Goal: Task Accomplishment & Management: Use online tool/utility

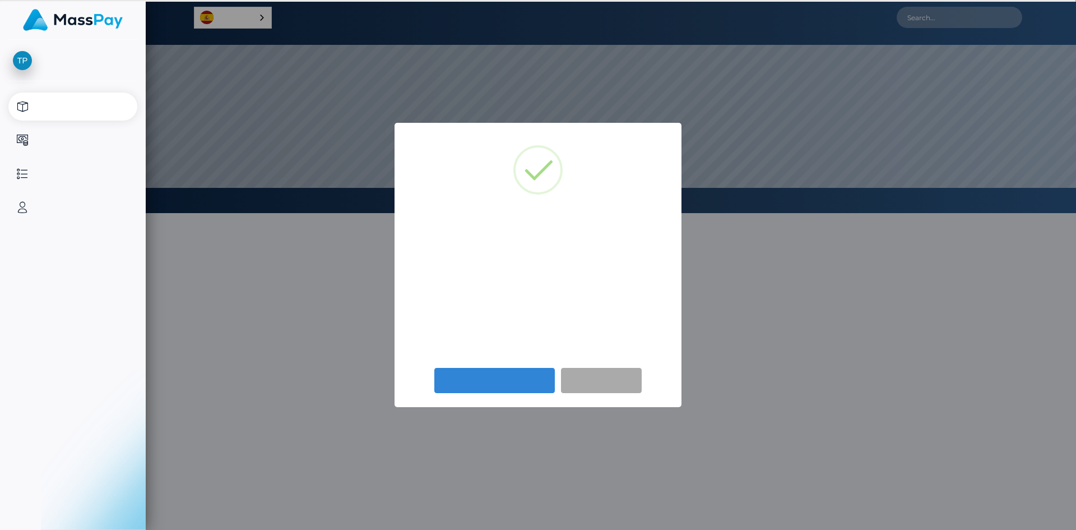
select select
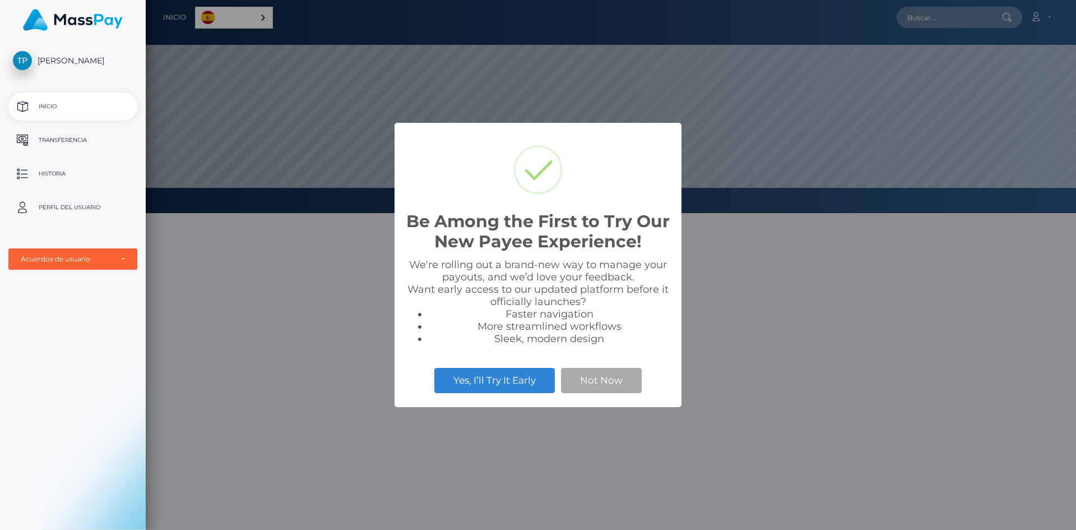
scroll to position [213, 931]
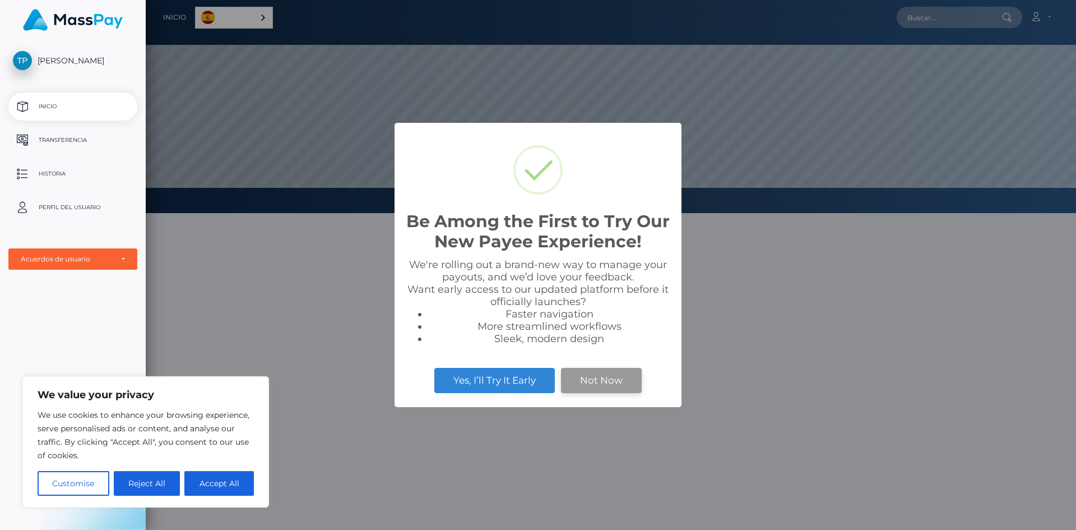
click at [596, 381] on button "Not Now" at bounding box center [601, 380] width 81 height 25
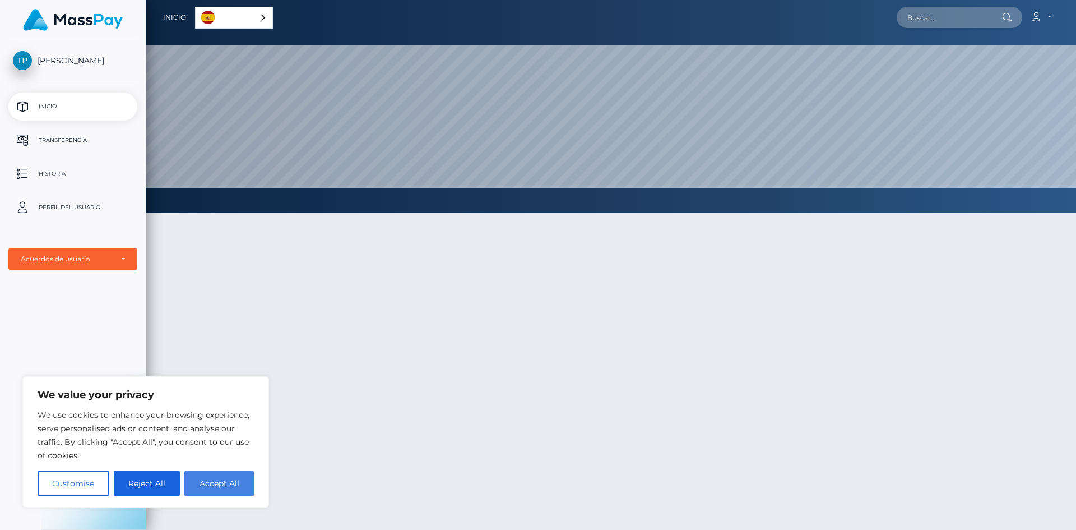
click at [225, 482] on button "Accept All" at bounding box center [219, 483] width 70 height 25
checkbox input "true"
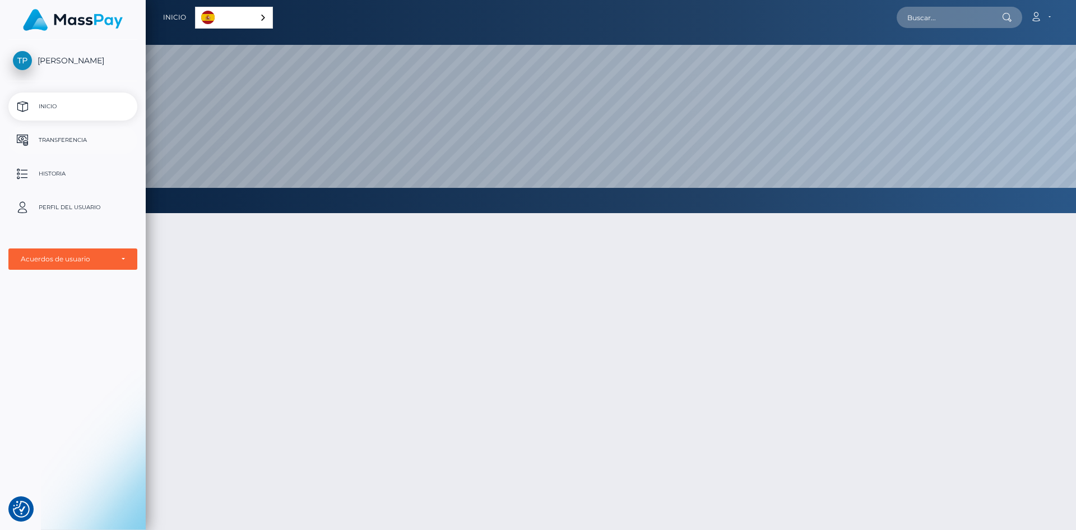
click at [31, 129] on link "Transferencia" at bounding box center [72, 140] width 129 height 28
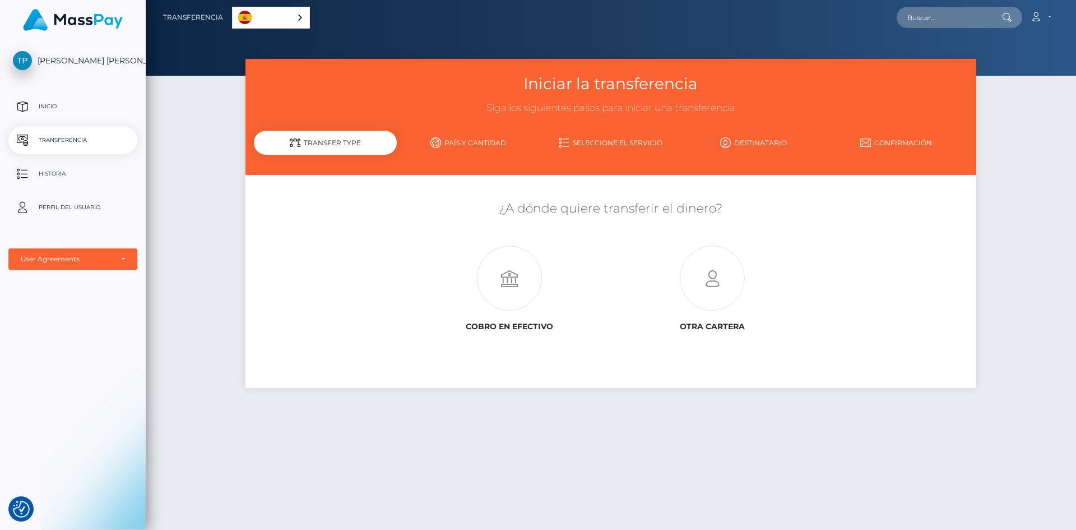
click at [280, 23] on link "Español" at bounding box center [271, 17] width 77 height 21
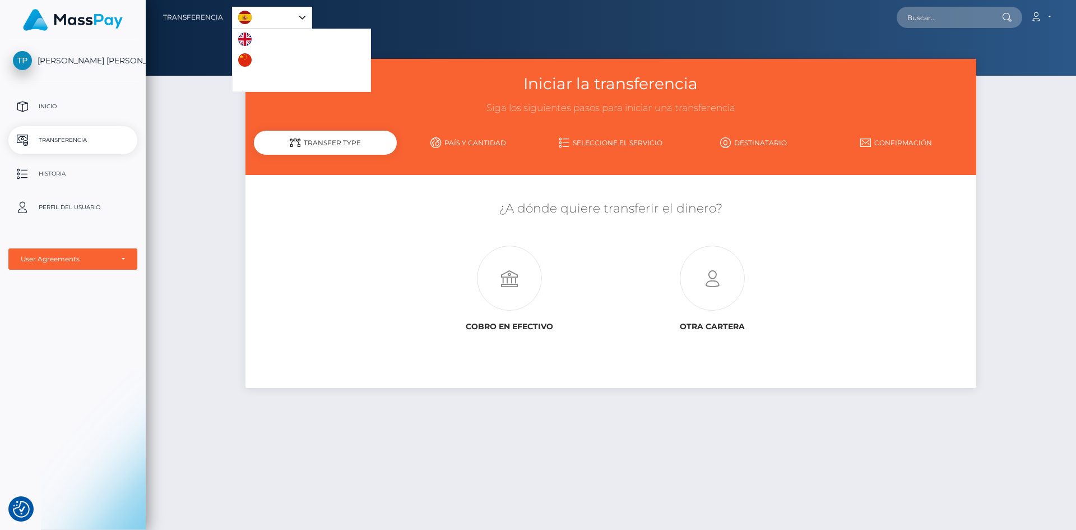
click at [265, 39] on link "English" at bounding box center [263, 39] width 61 height 21
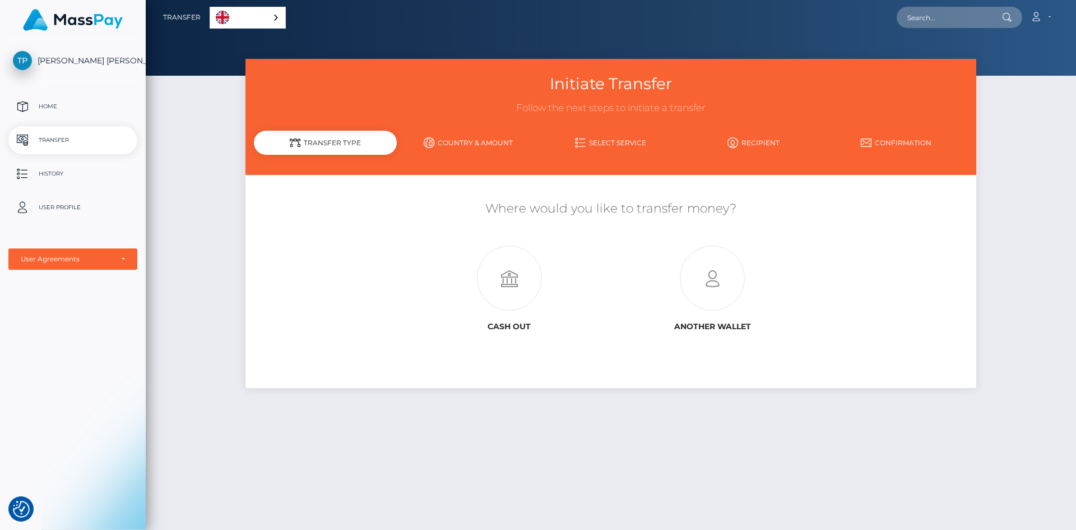
click at [473, 139] on link "Country & Amount" at bounding box center [468, 143] width 143 height 20
